Goal: Task Accomplishment & Management: Use online tool/utility

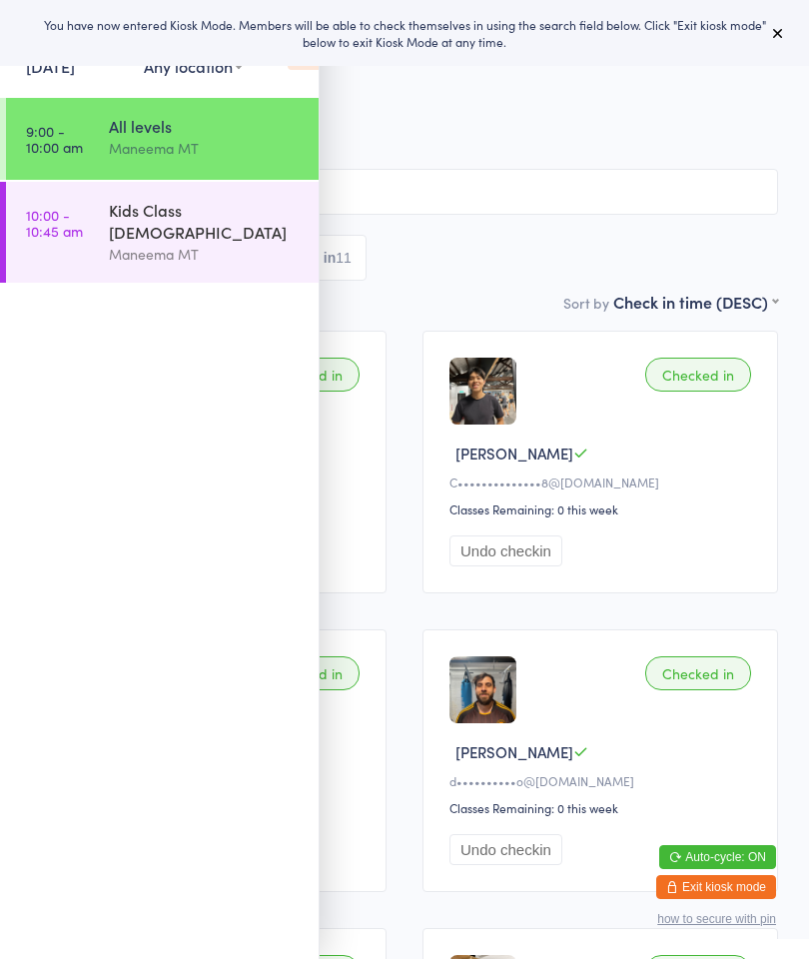
click at [233, 212] on div "Kids Class [DEMOGRAPHIC_DATA]" at bounding box center [205, 221] width 193 height 44
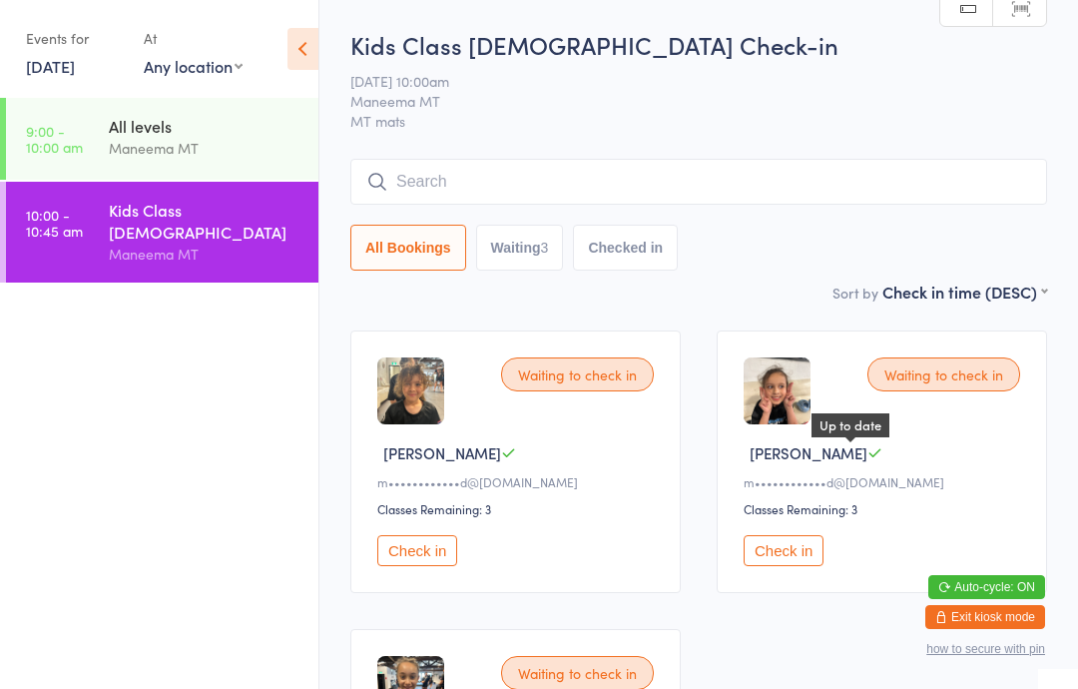
click at [808, 460] on icon at bounding box center [875, 452] width 15 height 15
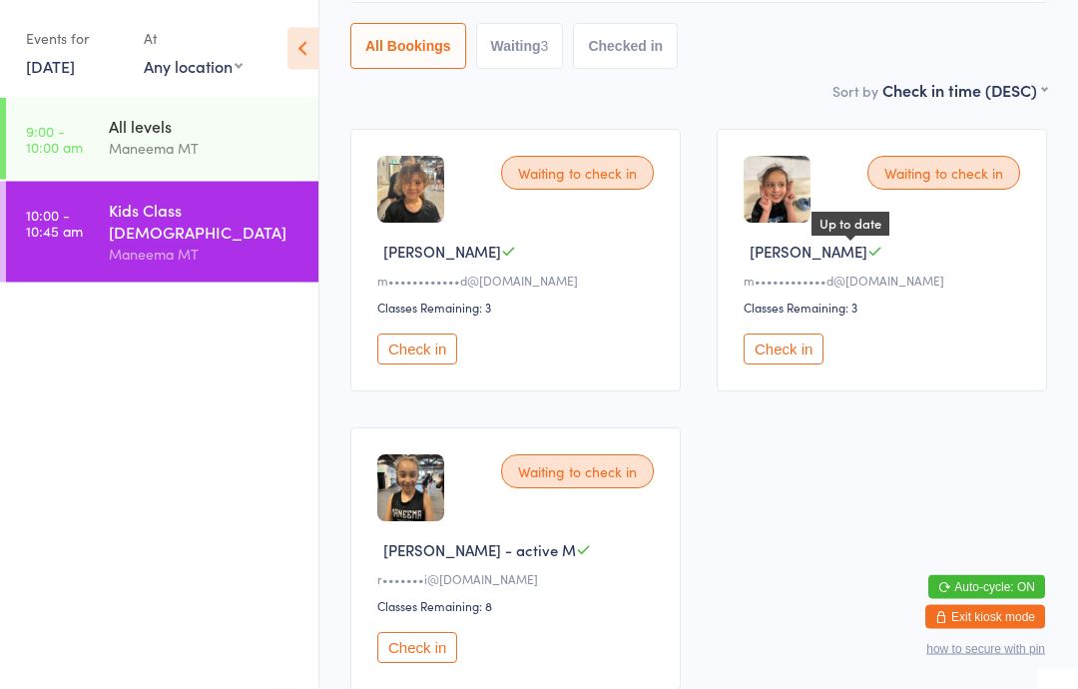
click at [417, 664] on button "Check in" at bounding box center [417, 648] width 80 height 31
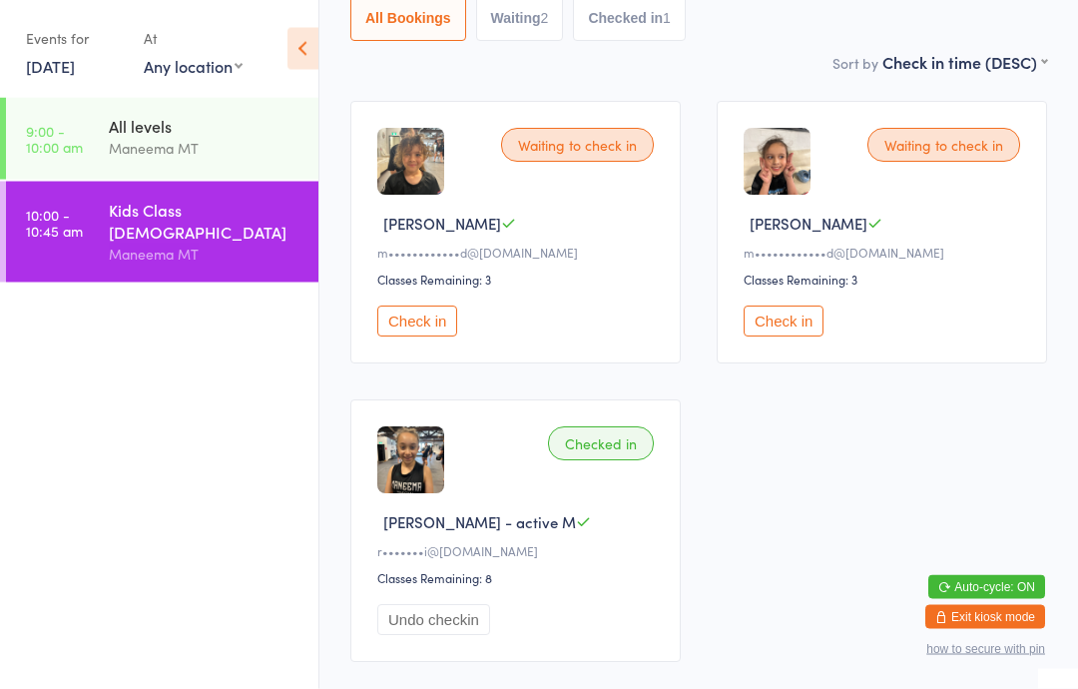
scroll to position [235, 0]
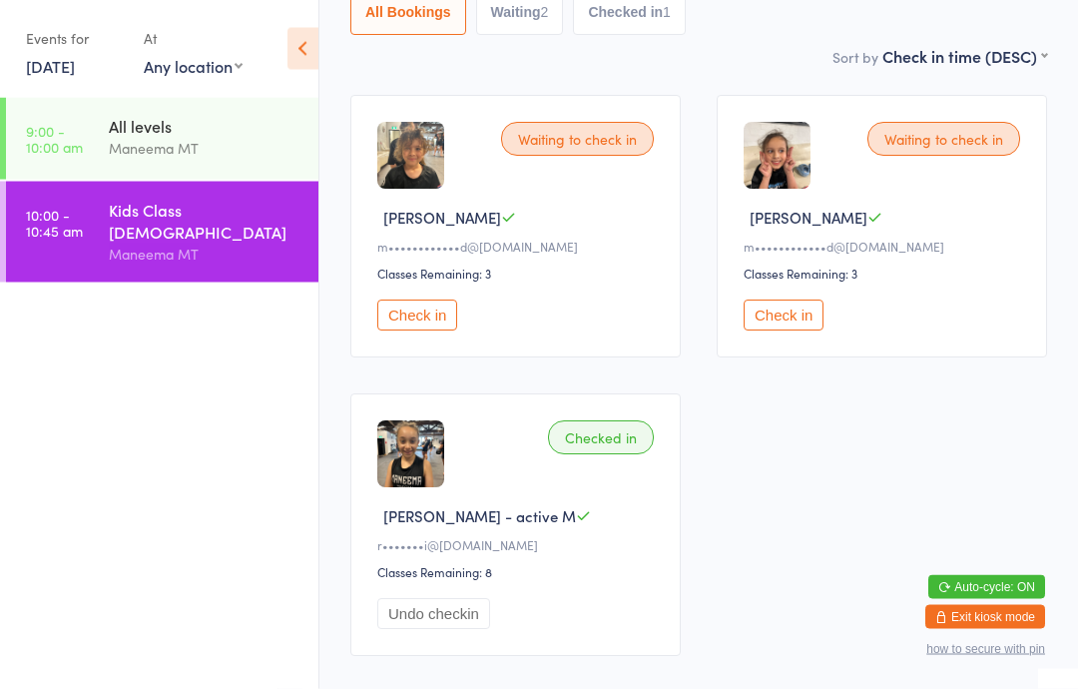
click at [791, 320] on button "Check in" at bounding box center [784, 316] width 80 height 31
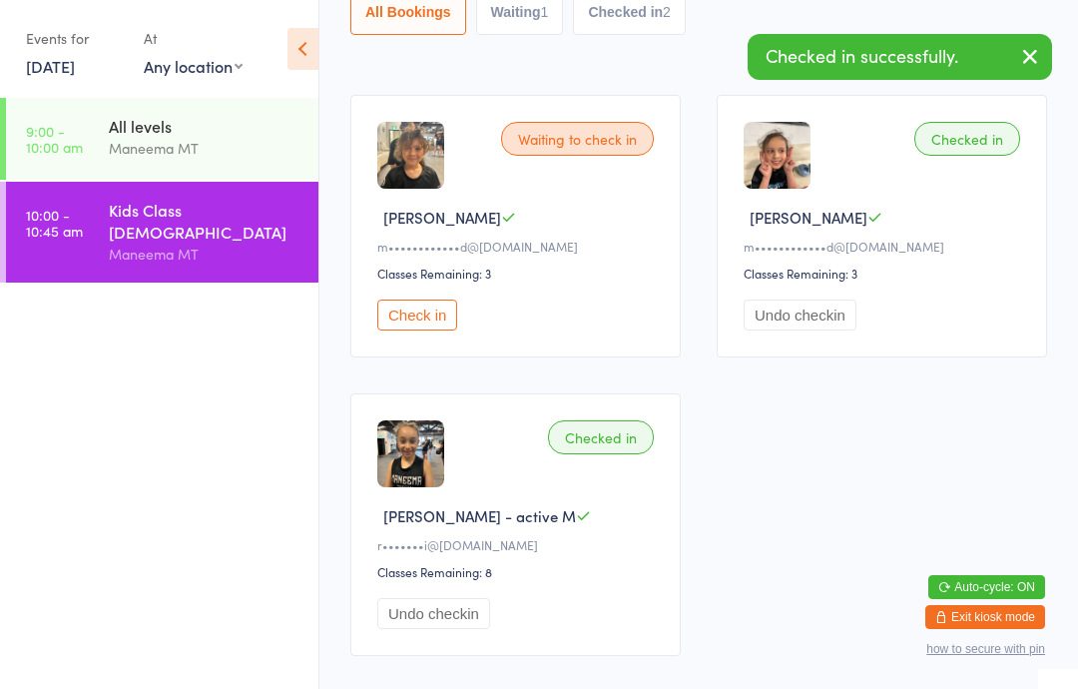
click at [430, 322] on button "Check in" at bounding box center [417, 315] width 80 height 31
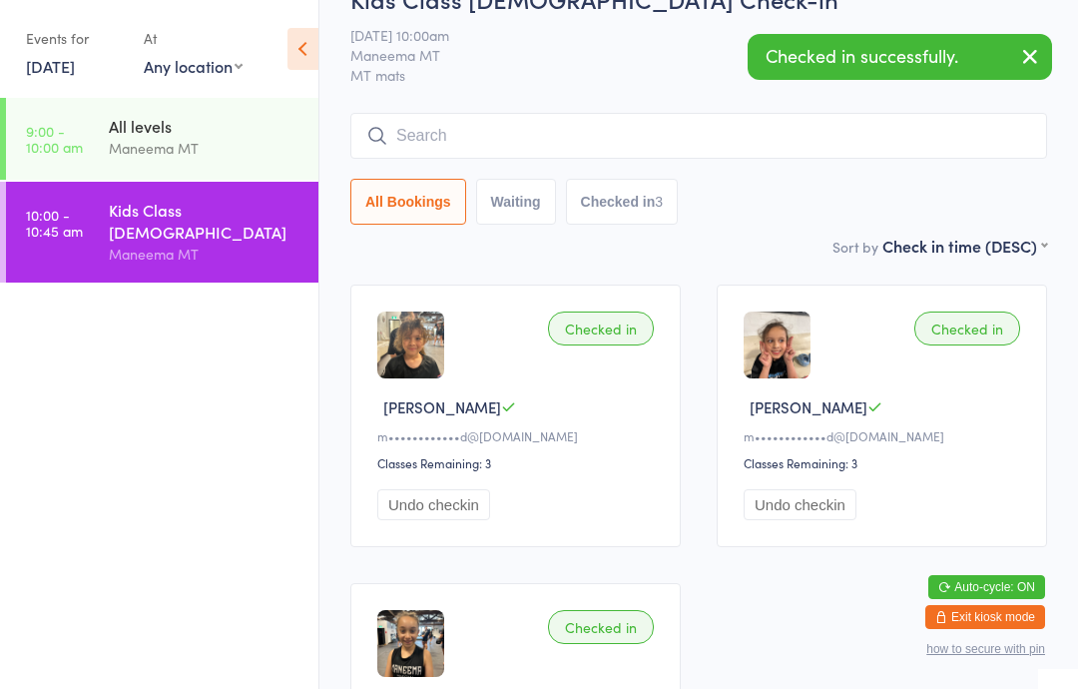
scroll to position [0, 0]
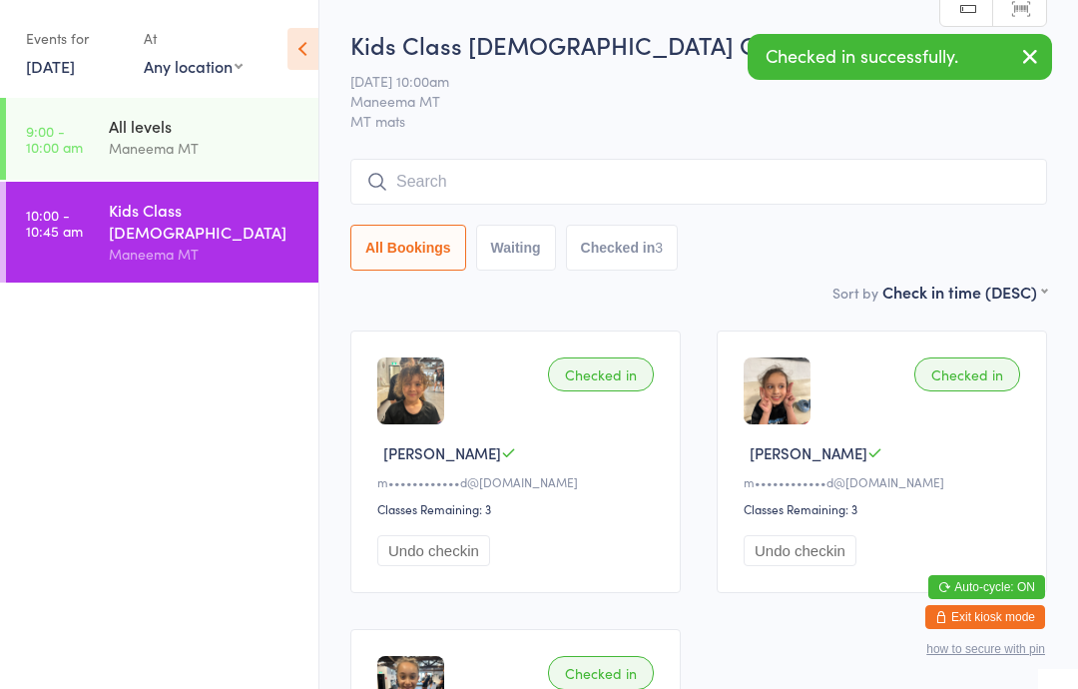
click at [808, 174] on input "search" at bounding box center [699, 182] width 697 height 46
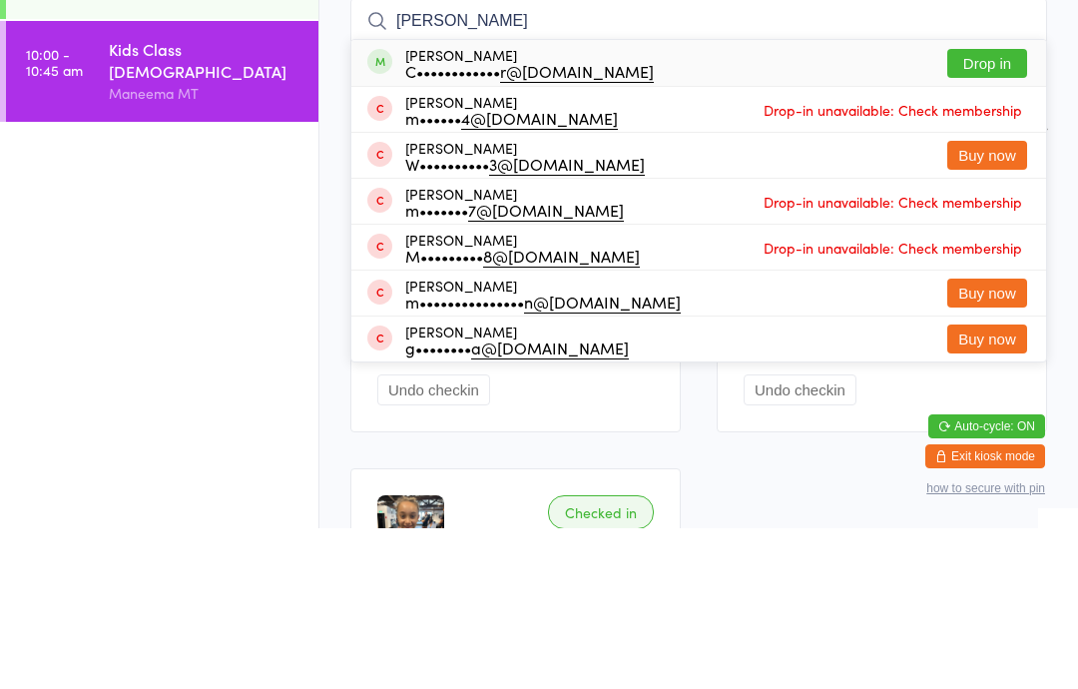
type input "[PERSON_NAME]"
click at [808, 210] on button "Drop in" at bounding box center [988, 224] width 80 height 29
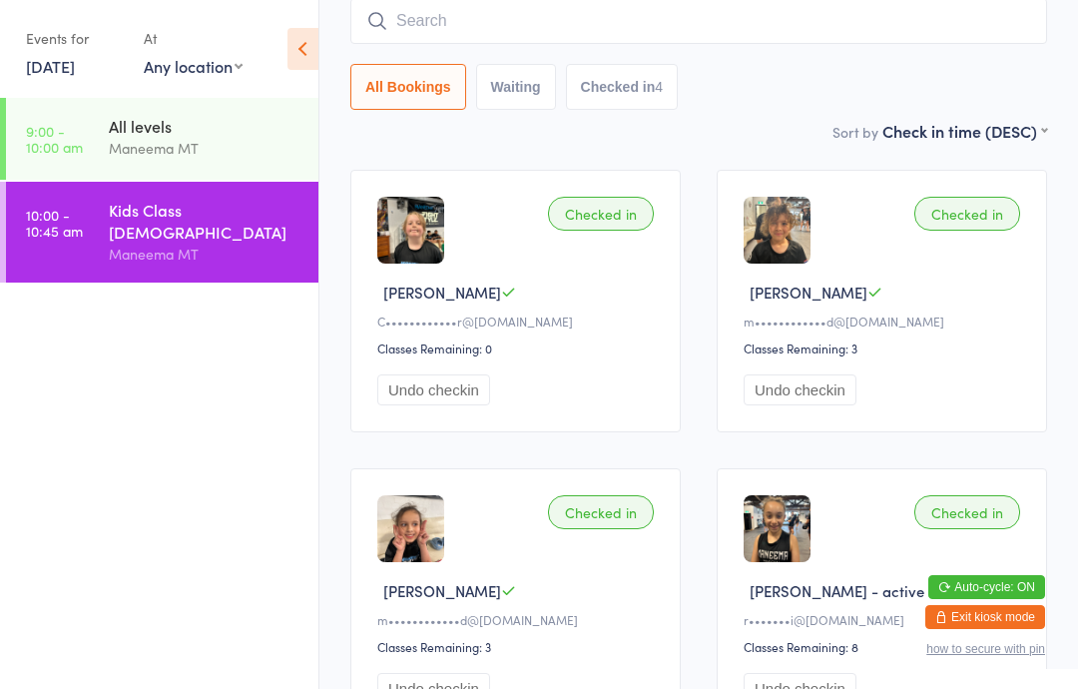
click at [442, 35] on input "search" at bounding box center [699, 21] width 697 height 46
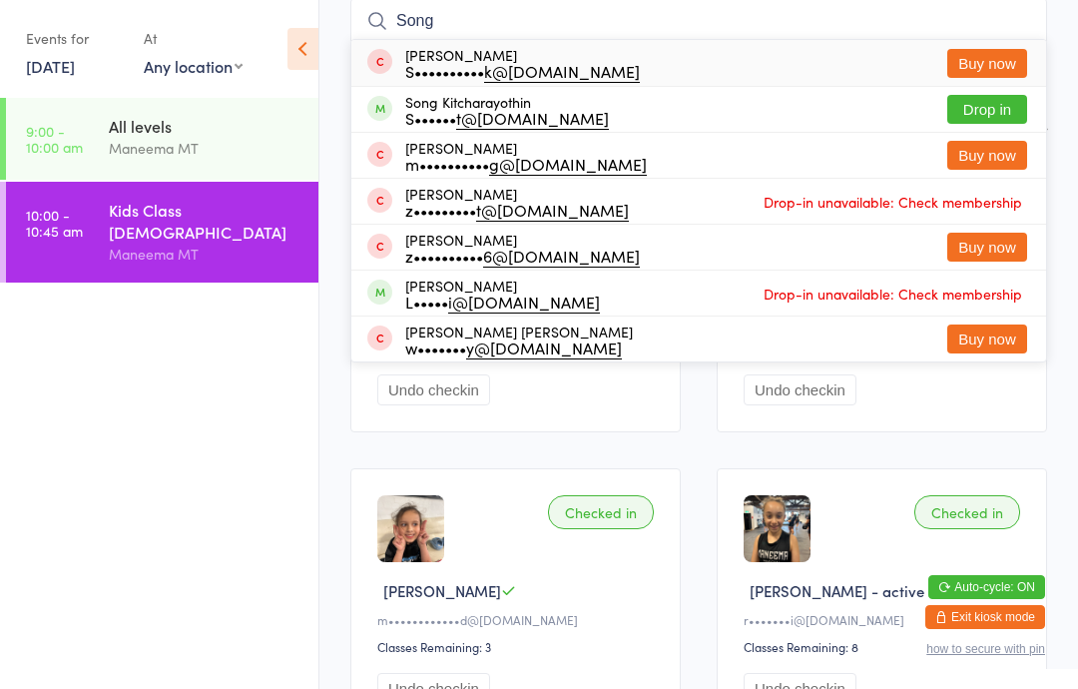
type input "Song"
click at [808, 117] on button "Drop in" at bounding box center [988, 109] width 80 height 29
